Goal: Navigation & Orientation: Find specific page/section

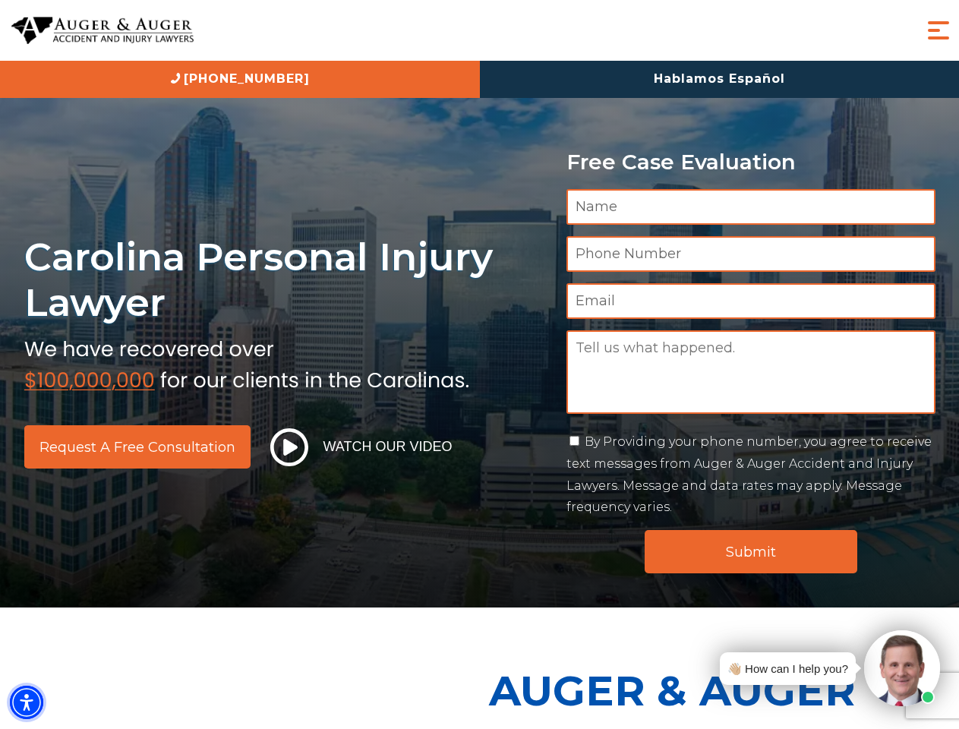
click at [27, 702] on img "Accessibility Menu" at bounding box center [26, 701] width 33 height 33
